Goal: Task Accomplishment & Management: Manage account settings

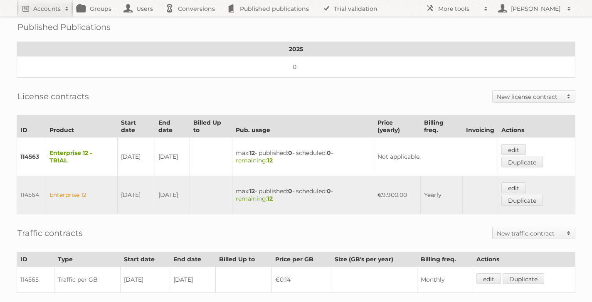
scroll to position [116, 0]
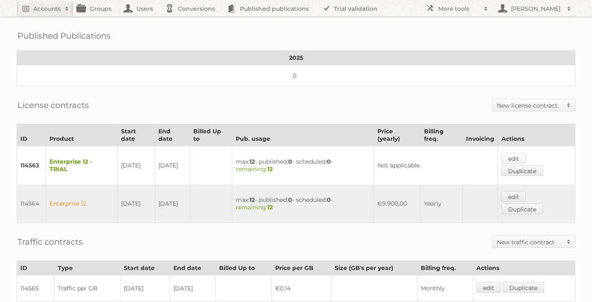
click at [514, 154] on link "edit" at bounding box center [513, 158] width 25 height 11
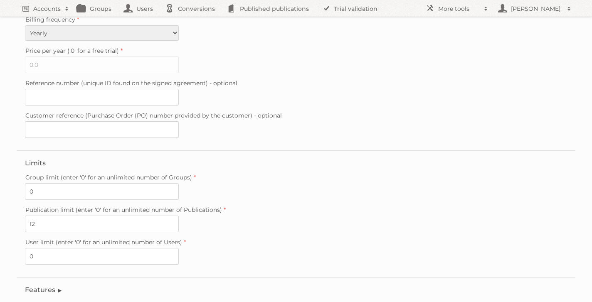
scroll to position [245, 0]
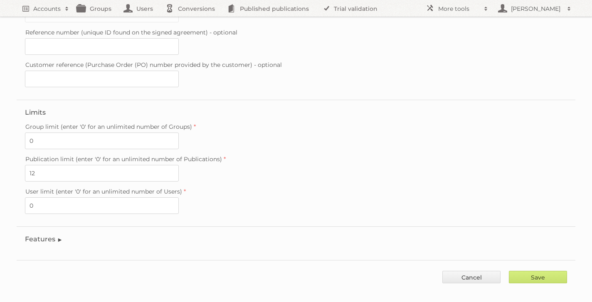
click at [47, 235] on legend "Features" at bounding box center [44, 239] width 38 height 8
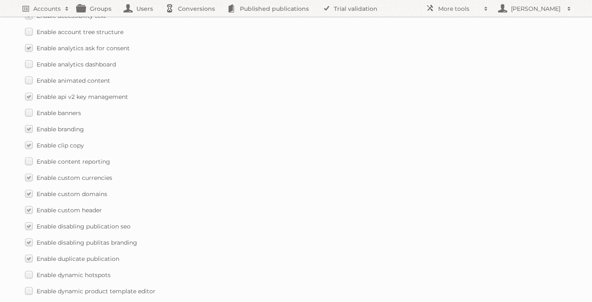
scroll to position [484, 0]
click at [29, 57] on label "Enable analytics dashboard" at bounding box center [70, 63] width 91 height 12
click at [0, 0] on input "Enable analytics dashboard" at bounding box center [0, 0] width 0 height 0
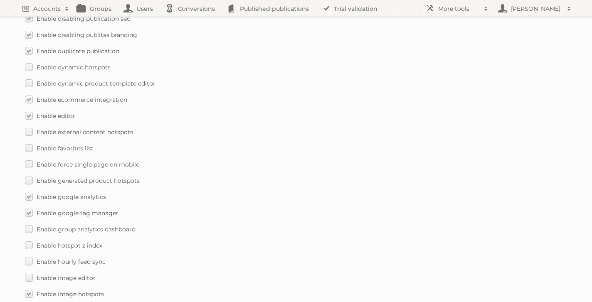
scroll to position [696, 0]
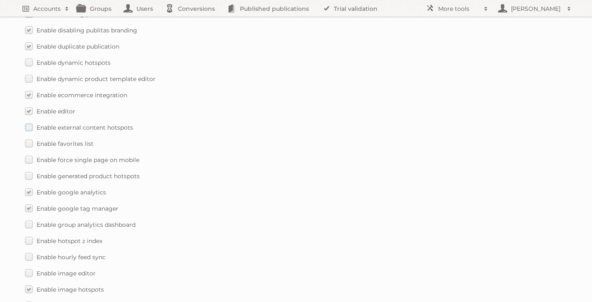
click at [29, 121] on label "Enable external content hotspots" at bounding box center [79, 127] width 108 height 12
click at [0, 0] on input "Enable external content hotspots" at bounding box center [0, 0] width 0 height 0
click at [29, 154] on label "Enable force single page on mobile" at bounding box center [82, 160] width 114 height 12
click at [0, 0] on input "Enable force single page on mobile" at bounding box center [0, 0] width 0 height 0
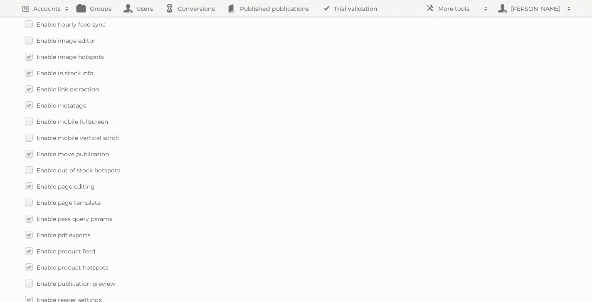
scroll to position [929, 0]
click at [27, 115] on label "Enable mobile fullscreen" at bounding box center [66, 121] width 83 height 12
click at [0, 0] on input "Enable mobile fullscreen" at bounding box center [0, 0] width 0 height 0
click at [29, 131] on label "Enable mobile vertical scroll" at bounding box center [72, 137] width 94 height 12
click at [0, 0] on input "Enable mobile vertical scroll" at bounding box center [0, 0] width 0 height 0
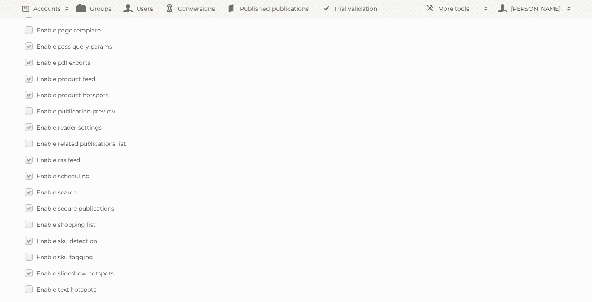
scroll to position [1103, 0]
click at [30, 103] on label "Enable publication preview" at bounding box center [70, 109] width 90 height 12
click at [0, 0] on input "Enable publication preview" at bounding box center [0, 0] width 0 height 0
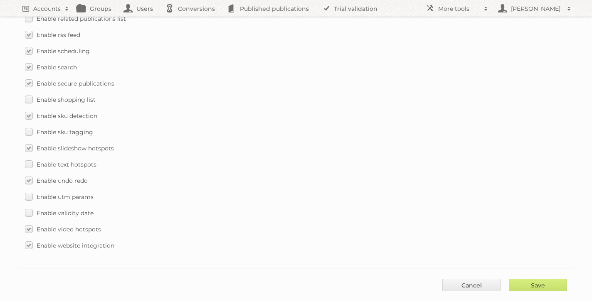
scroll to position [1228, 0]
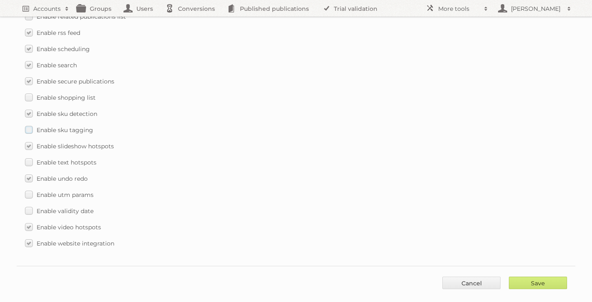
click at [28, 124] on label "Enable sku tagging" at bounding box center [59, 130] width 68 height 12
click at [0, 0] on input "Enable sku tagging" at bounding box center [0, 0] width 0 height 0
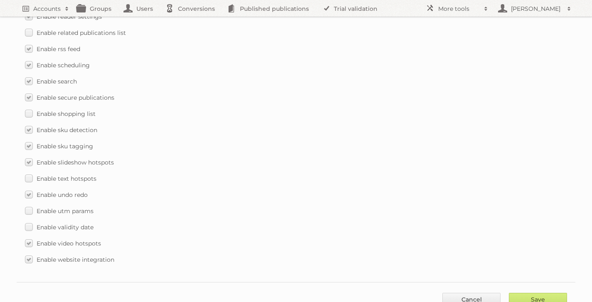
scroll to position [1217, 0]
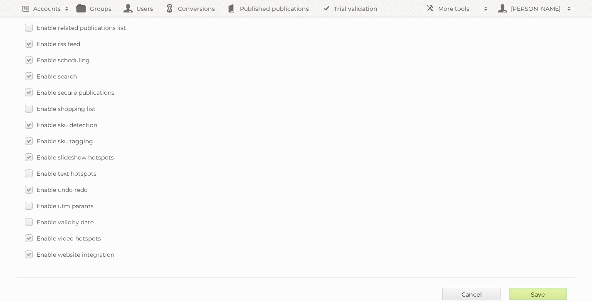
click at [527, 288] on input "Save" at bounding box center [538, 294] width 58 height 12
type input "..."
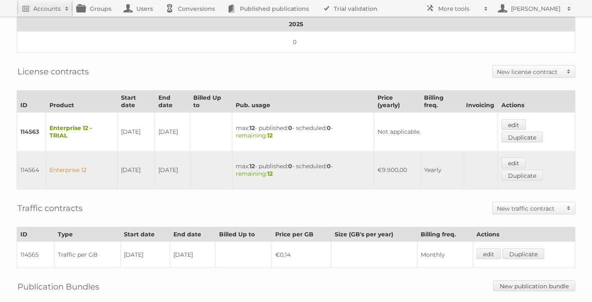
scroll to position [205, 0]
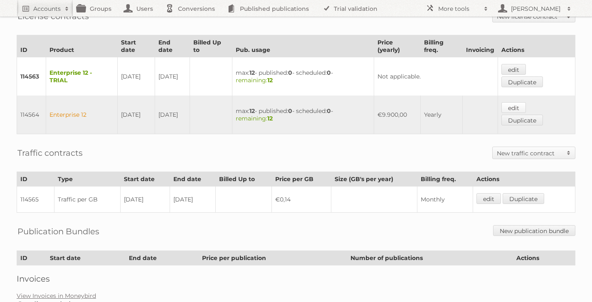
click at [516, 103] on link "edit" at bounding box center [513, 107] width 25 height 11
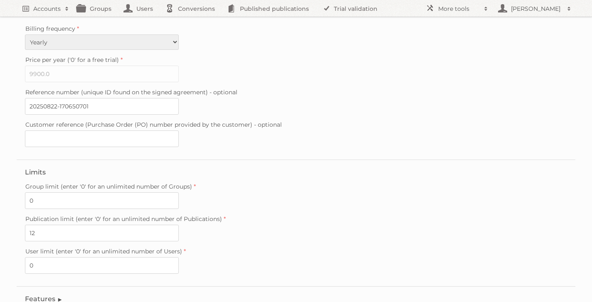
scroll to position [229, 0]
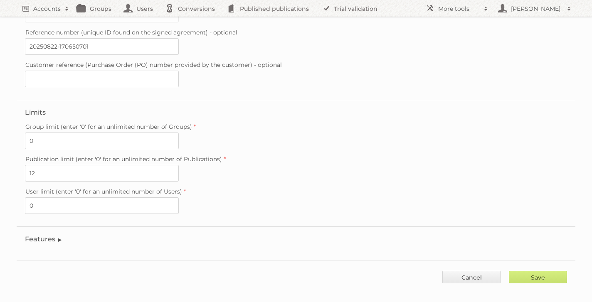
click at [38, 235] on legend "Features" at bounding box center [44, 239] width 38 height 8
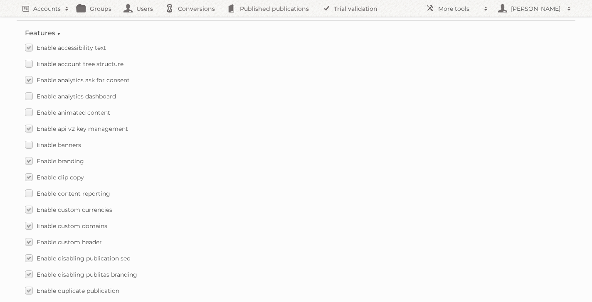
scroll to position [437, 0]
click at [29, 88] on label "Enable analytics dashboard" at bounding box center [70, 94] width 91 height 12
click at [0, 0] on input "Enable analytics dashboard" at bounding box center [0, 0] width 0 height 0
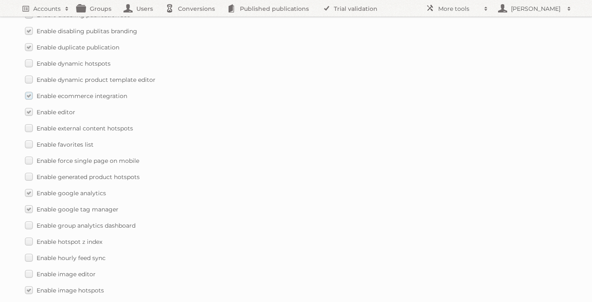
scroll to position [682, 0]
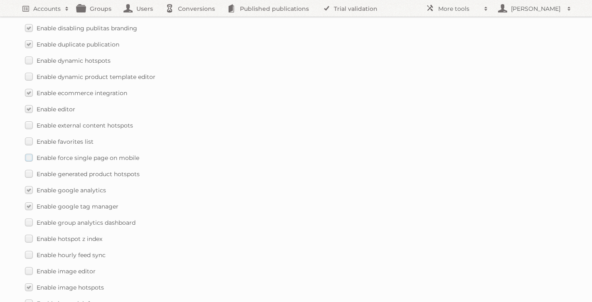
click at [28, 152] on label "Enable force single page on mobile" at bounding box center [82, 158] width 114 height 12
click at [0, 0] on input "Enable force single page on mobile" at bounding box center [0, 0] width 0 height 0
click at [27, 119] on label "Enable external content hotspots" at bounding box center [79, 125] width 108 height 12
click at [0, 0] on input "Enable external content hotspots" at bounding box center [0, 0] width 0 height 0
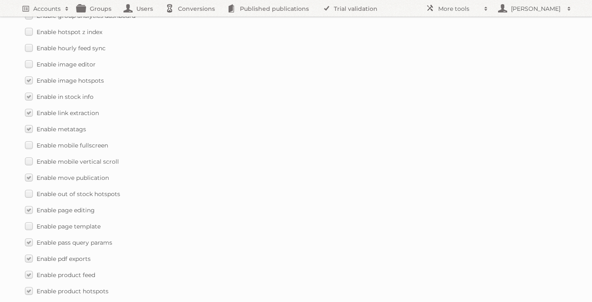
scroll to position [893, 0]
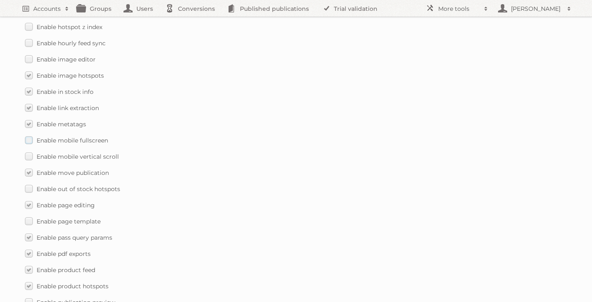
click at [31, 134] on label "Enable mobile fullscreen" at bounding box center [66, 140] width 83 height 12
click at [0, 0] on input "Enable mobile fullscreen" at bounding box center [0, 0] width 0 height 0
click at [30, 152] on label "Enable mobile vertical scroll" at bounding box center [72, 156] width 94 height 12
click at [0, 0] on input "Enable mobile vertical scroll" at bounding box center [0, 0] width 0 height 0
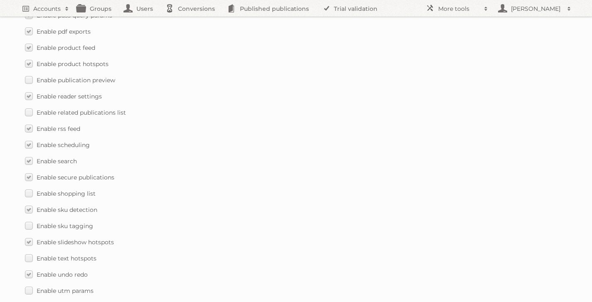
scroll to position [1118, 0]
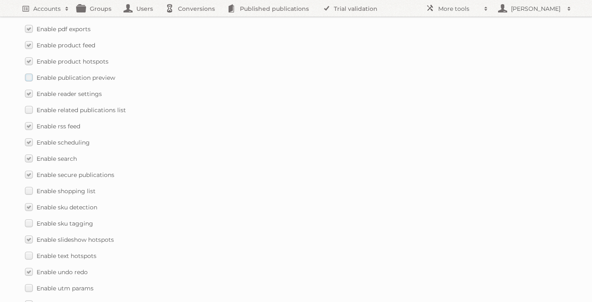
click at [29, 71] on label "Enable publication preview" at bounding box center [70, 77] width 90 height 12
click at [0, 0] on input "Enable publication preview" at bounding box center [0, 0] width 0 height 0
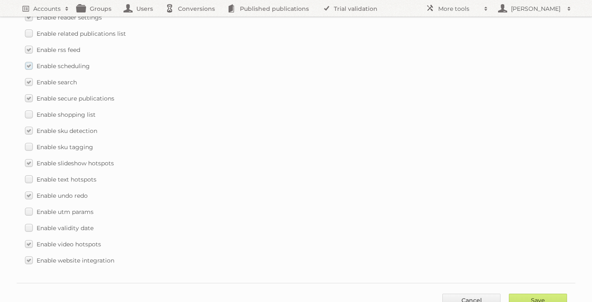
scroll to position [1198, 0]
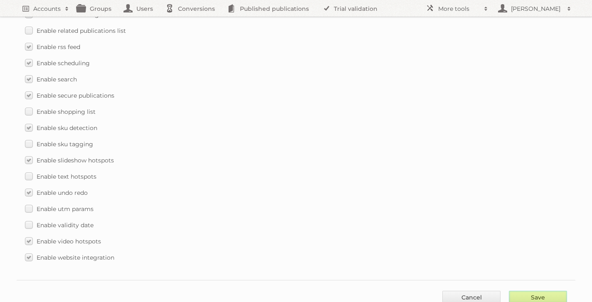
click at [543, 291] on input "Save" at bounding box center [538, 297] width 58 height 12
type input "..."
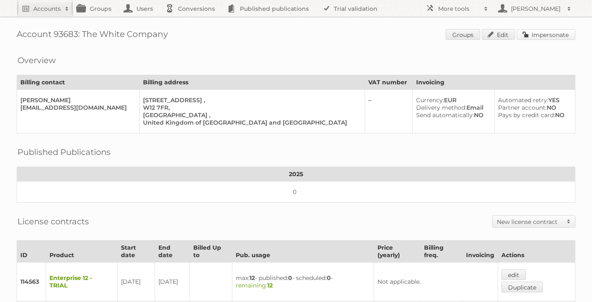
click at [534, 37] on link "Impersonate" at bounding box center [546, 34] width 59 height 11
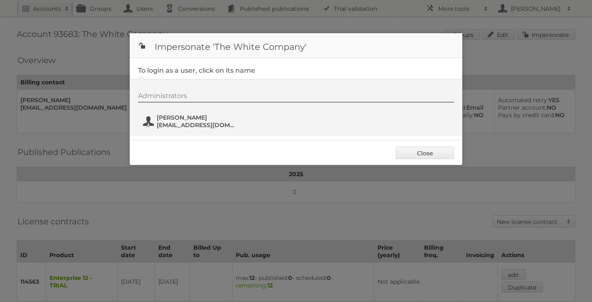
click at [214, 124] on span "PVillarino@thewhitecompany.com" at bounding box center [197, 124] width 81 height 7
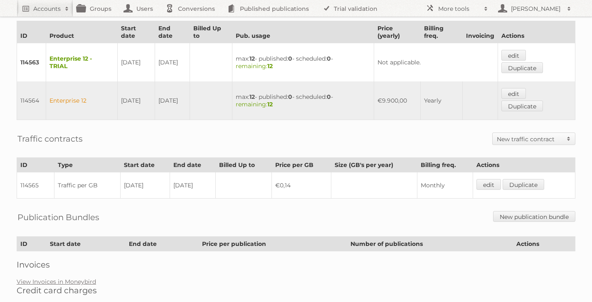
scroll to position [207, 0]
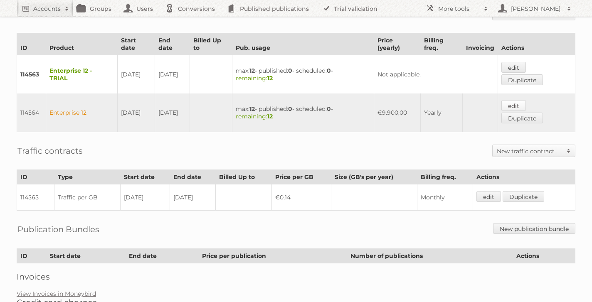
click at [512, 101] on link "edit" at bounding box center [513, 105] width 25 height 11
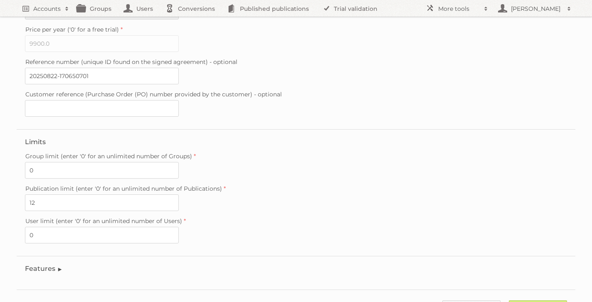
scroll to position [229, 0]
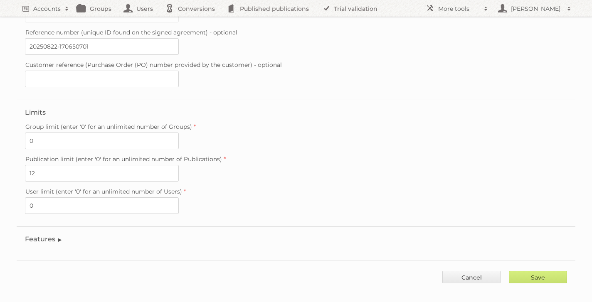
click at [41, 235] on legend "Features" at bounding box center [44, 239] width 38 height 8
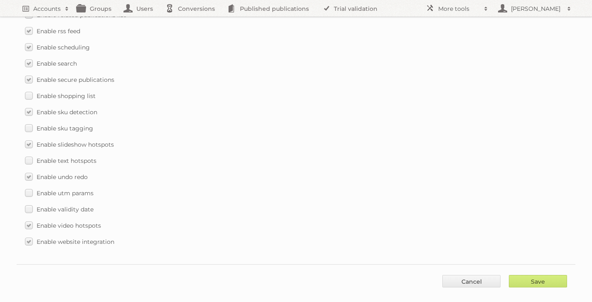
scroll to position [1218, 0]
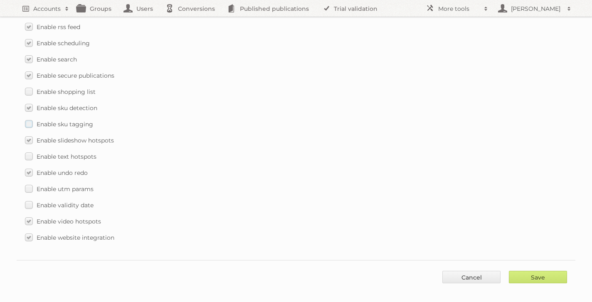
click at [29, 118] on label "Enable sku tagging" at bounding box center [59, 124] width 68 height 12
click at [0, 0] on input "Enable sku tagging" at bounding box center [0, 0] width 0 height 0
click at [537, 271] on input "Save" at bounding box center [538, 277] width 58 height 12
type input "..."
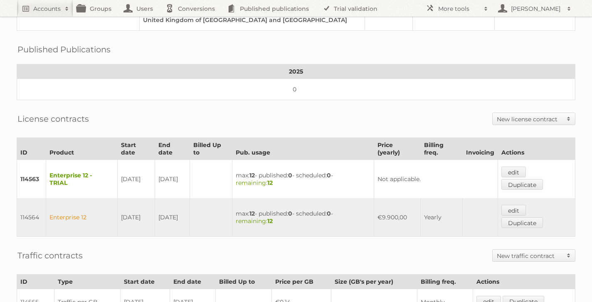
scroll to position [138, 0]
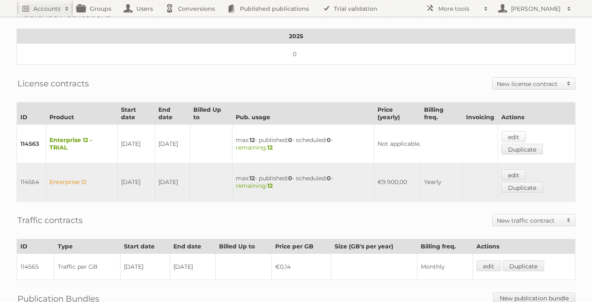
click at [515, 133] on link "edit" at bounding box center [513, 136] width 25 height 11
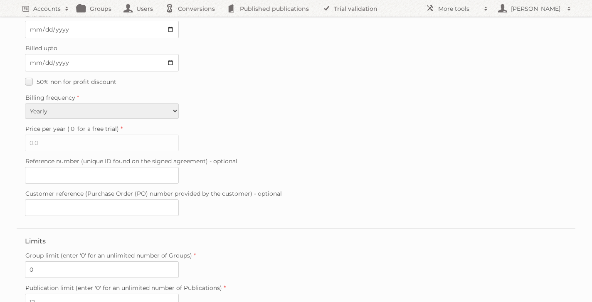
scroll to position [245, 0]
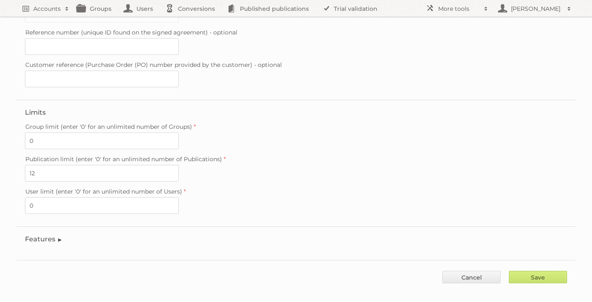
click at [30, 235] on legend "Features" at bounding box center [44, 239] width 38 height 8
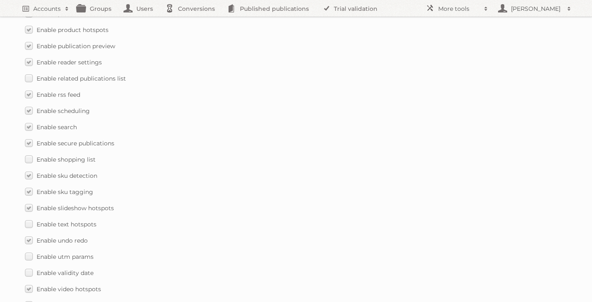
scroll to position [1234, 0]
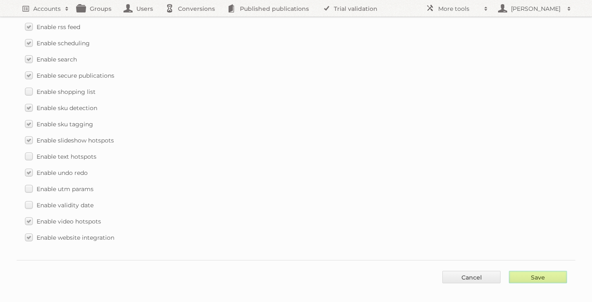
click at [530, 272] on input "Save" at bounding box center [538, 277] width 58 height 12
type input "..."
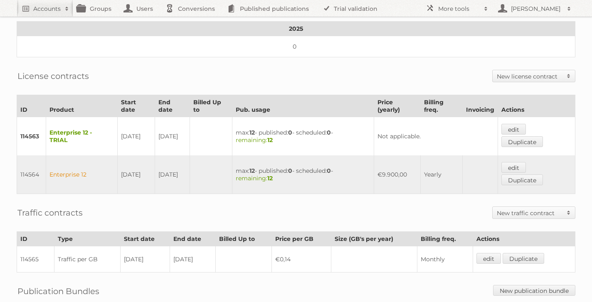
scroll to position [154, 0]
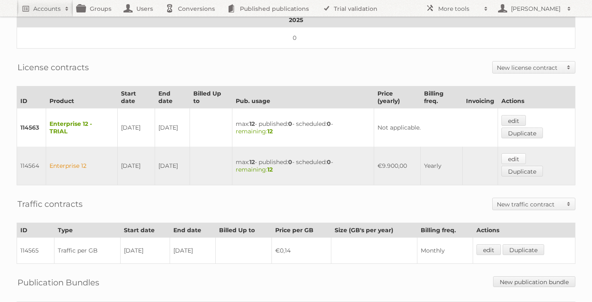
click at [521, 153] on link "edit" at bounding box center [513, 158] width 25 height 11
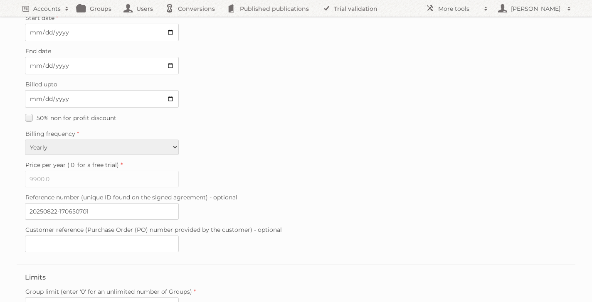
scroll to position [229, 0]
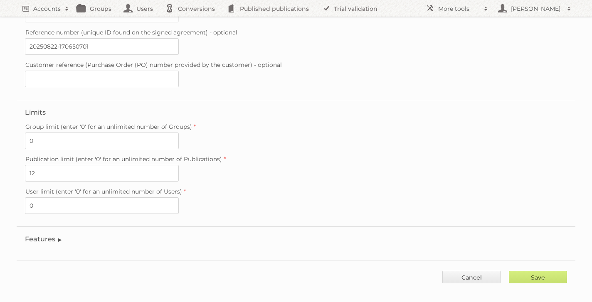
click at [43, 235] on legend "Features" at bounding box center [44, 239] width 38 height 8
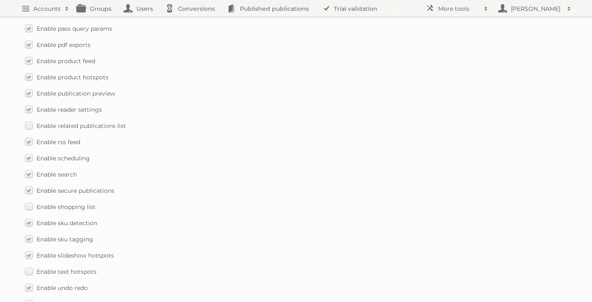
scroll to position [1218, 0]
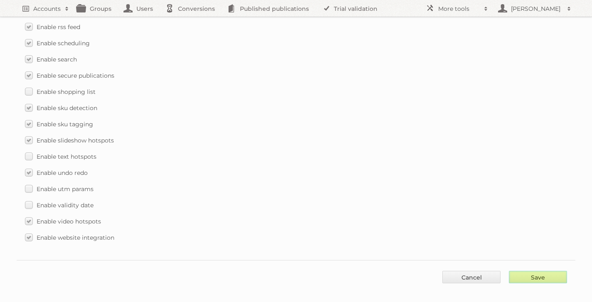
click at [529, 271] on input "Save" at bounding box center [538, 277] width 58 height 12
type input "..."
